Goal: Check status: Check status

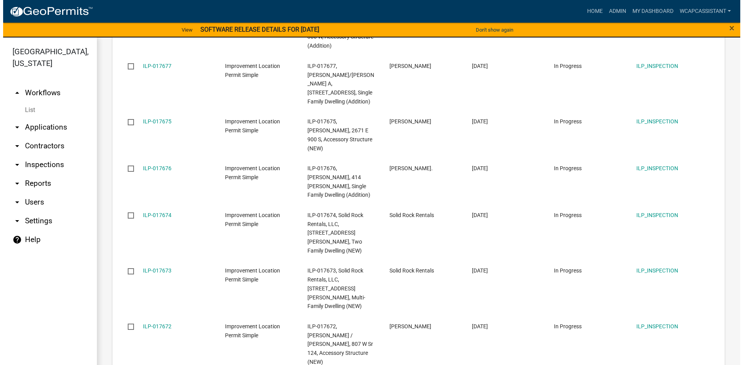
scroll to position [782, 0]
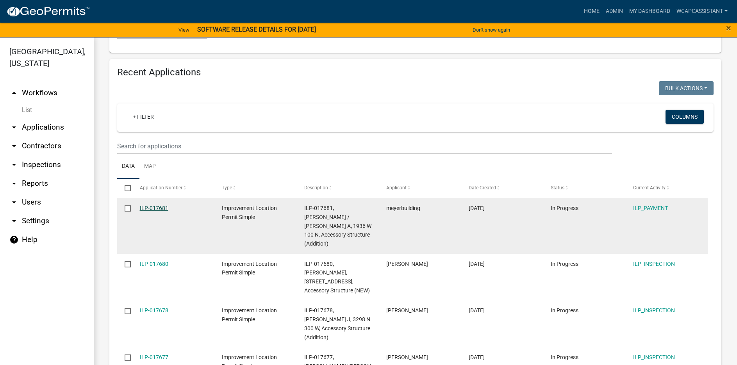
click at [152, 205] on link "ILP-017681" at bounding box center [154, 208] width 29 height 6
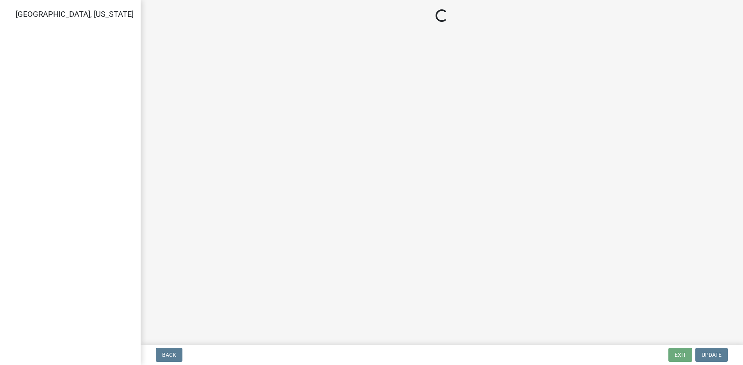
select select "3: 3"
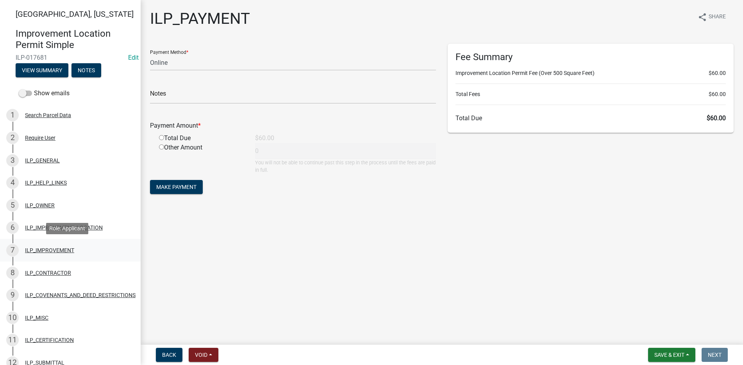
click at [41, 248] on div "ILP_IMPROVEMENT" at bounding box center [49, 250] width 49 height 5
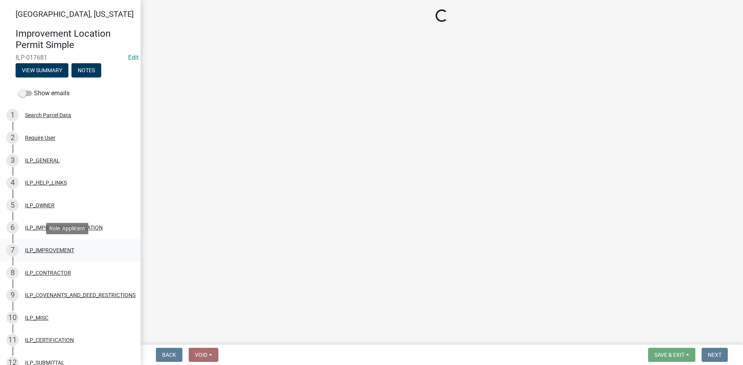
select select "71b507d0-569d-4a0a-b334-f72445909e69"
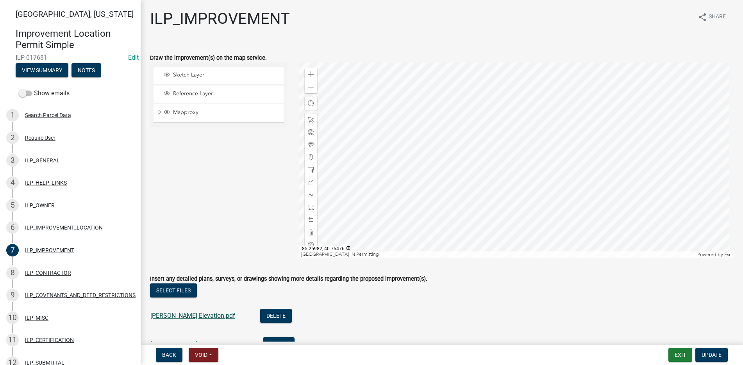
click at [196, 313] on link "[PERSON_NAME] Elevation.pdf" at bounding box center [192, 315] width 85 height 7
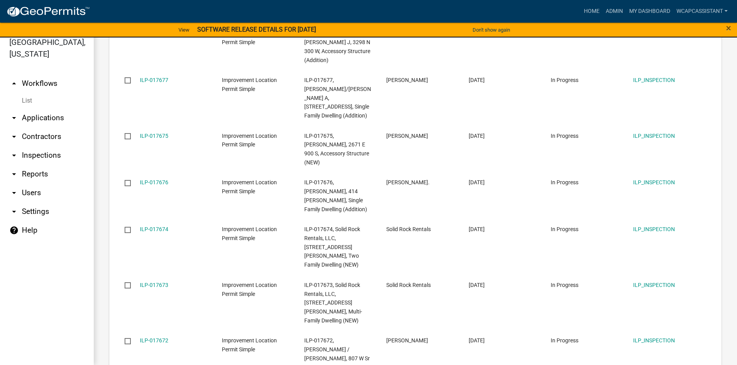
scroll to position [1063, 0]
